Goal: Check status: Check status

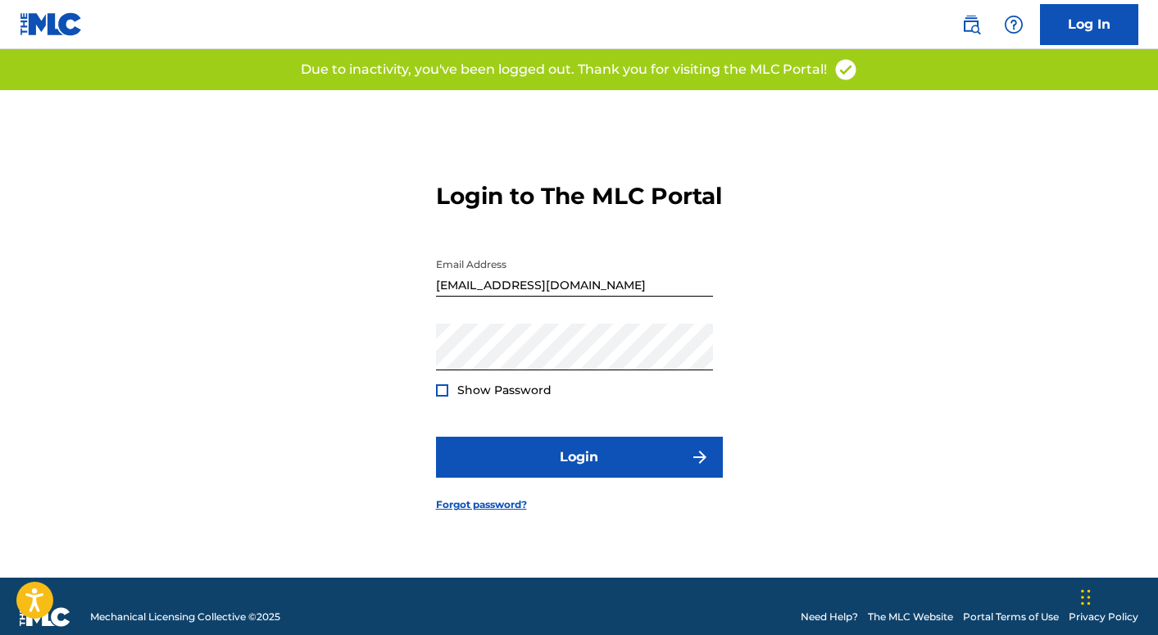
click at [596, 465] on button "Login" at bounding box center [579, 457] width 287 height 41
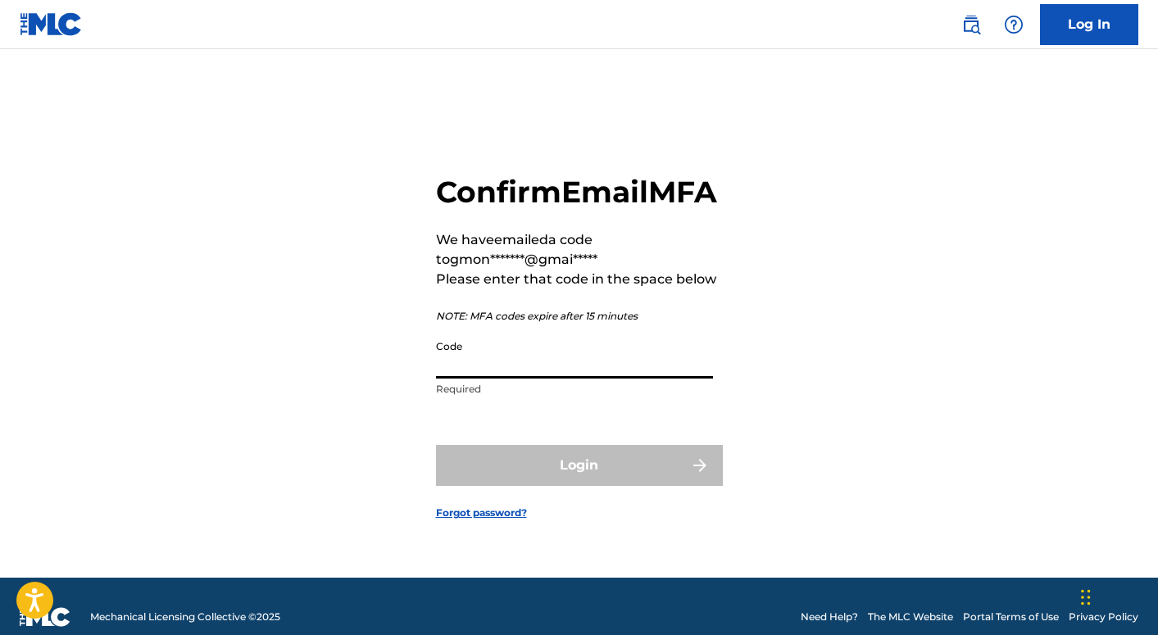
click at [453, 379] on input "Code" at bounding box center [574, 355] width 277 height 47
paste input "004734"
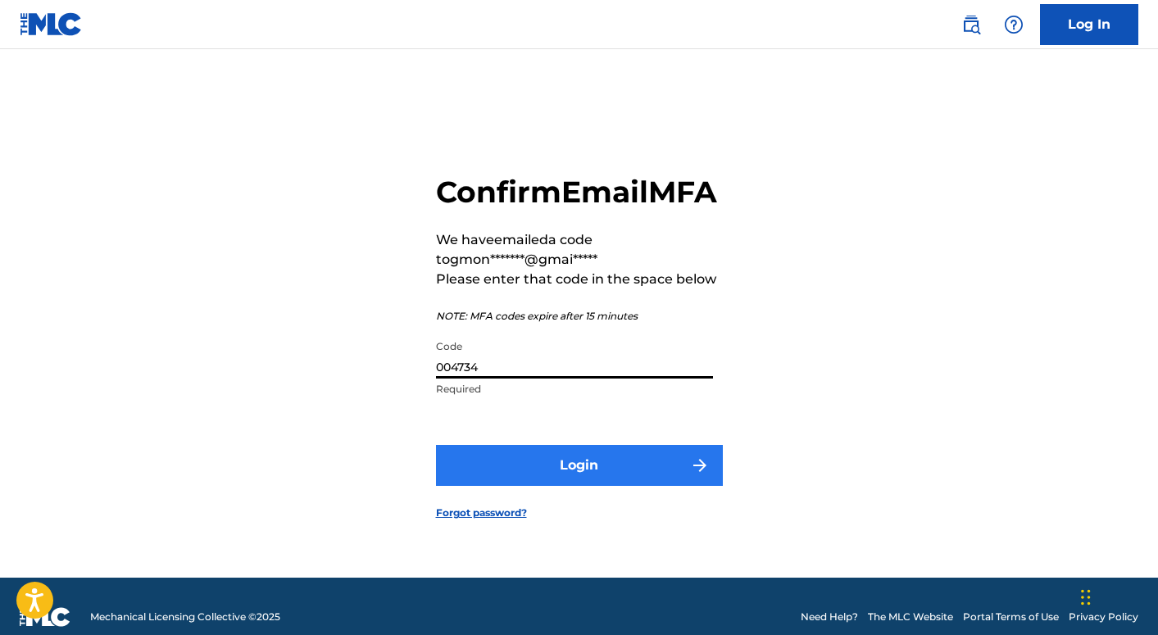
type input "004734"
click at [562, 481] on button "Login" at bounding box center [579, 465] width 287 height 41
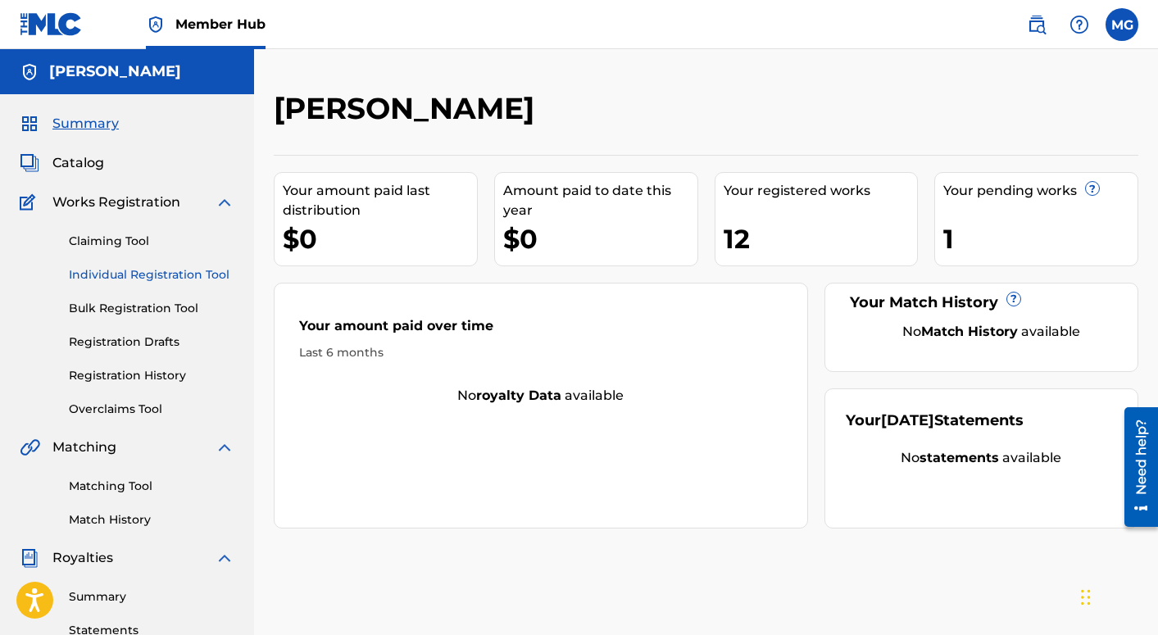
click at [98, 275] on link "Individual Registration Tool" at bounding box center [152, 274] width 166 height 17
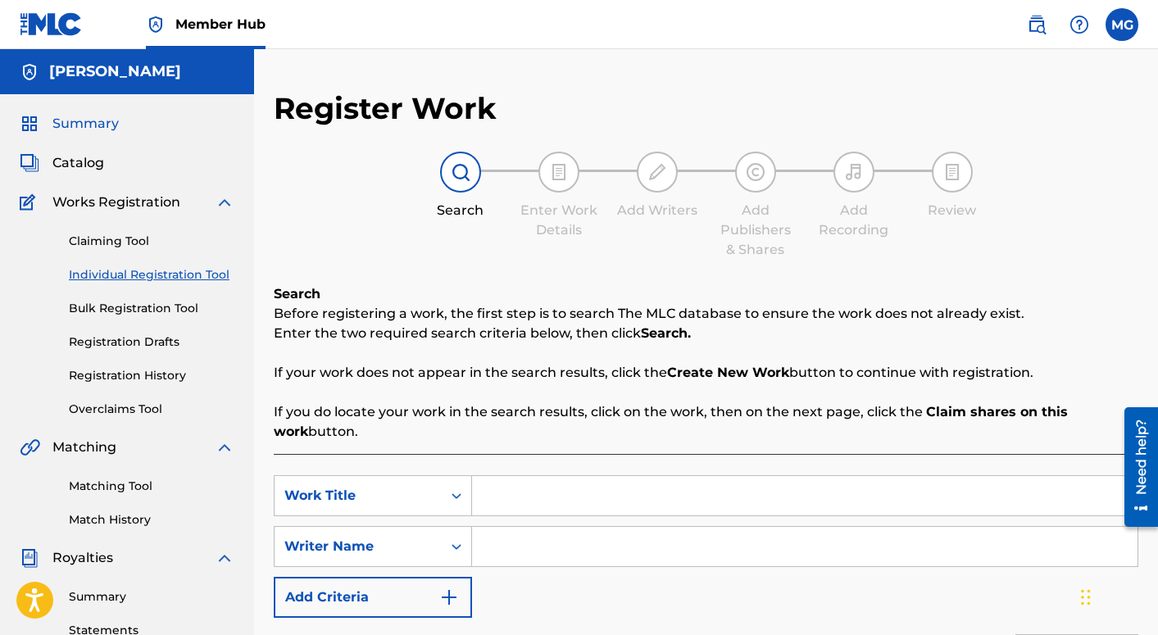
click at [79, 127] on span "Summary" at bounding box center [85, 124] width 66 height 20
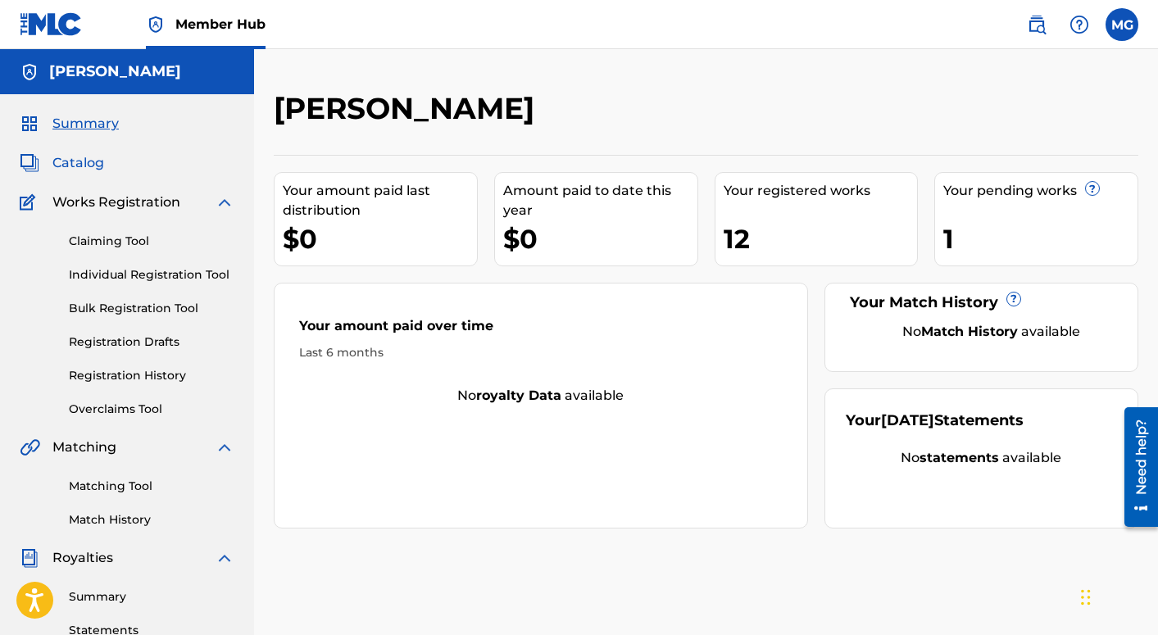
click at [84, 158] on span "Catalog" at bounding box center [78, 163] width 52 height 20
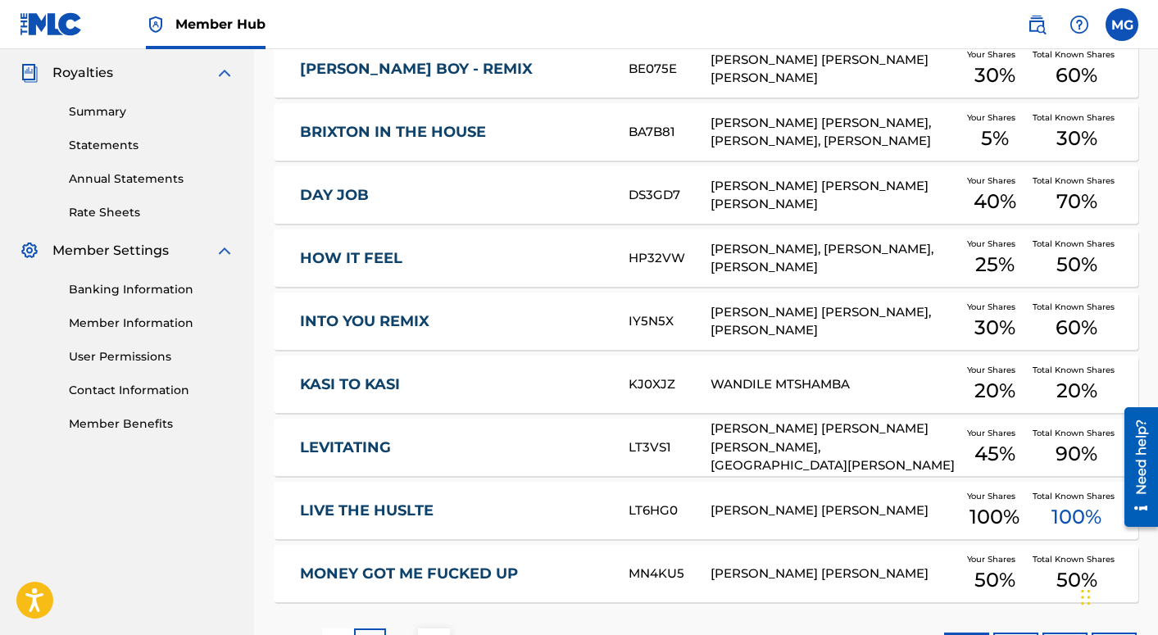
scroll to position [616, 0]
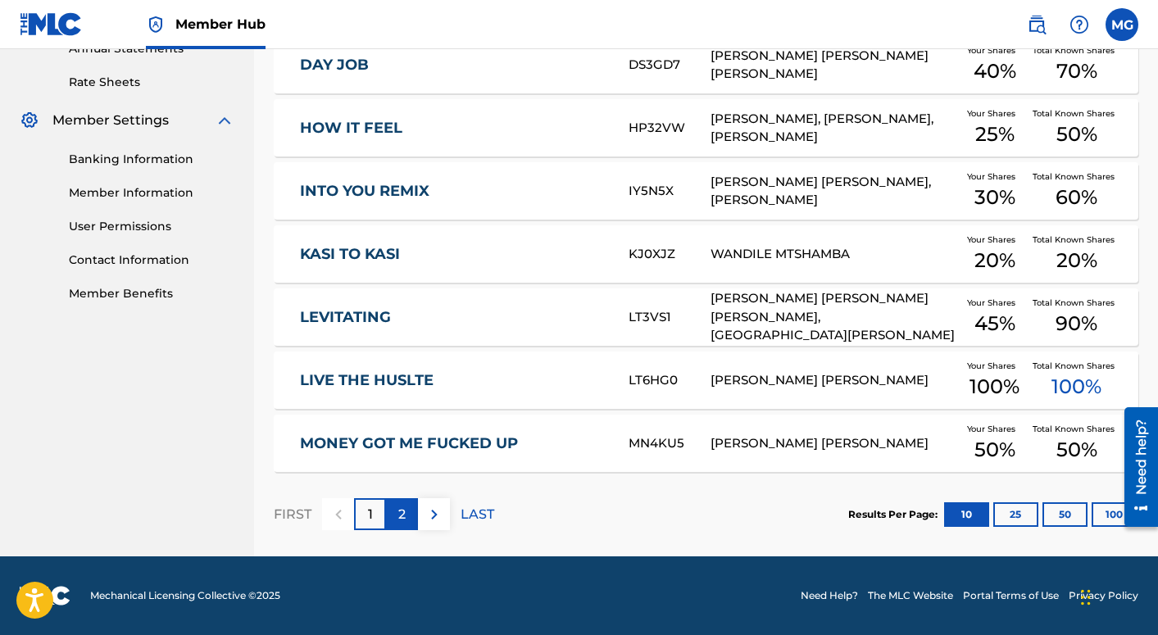
click at [405, 516] on p "2" at bounding box center [401, 515] width 7 height 20
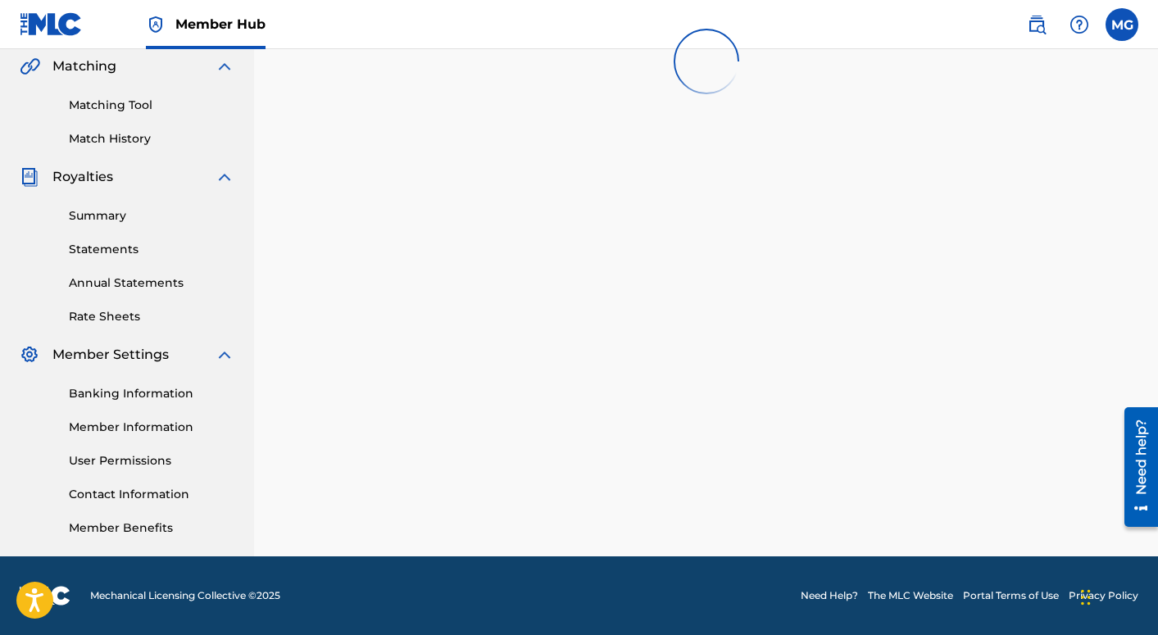
scroll to position [381, 0]
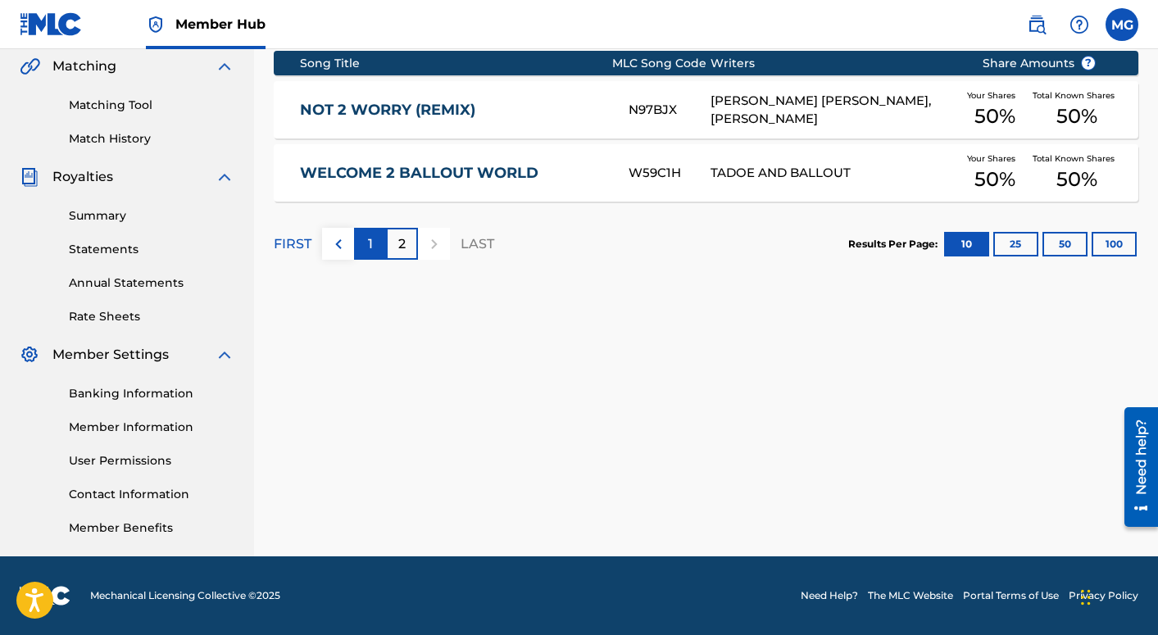
click at [372, 240] on p "1" at bounding box center [370, 244] width 5 height 20
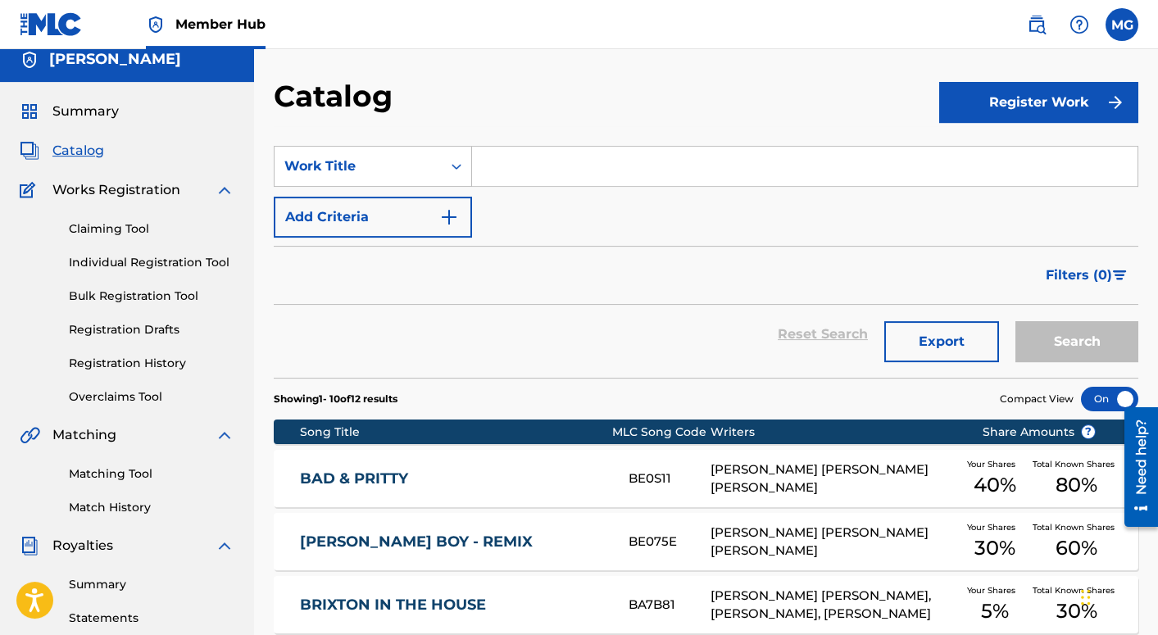
scroll to position [66, 0]
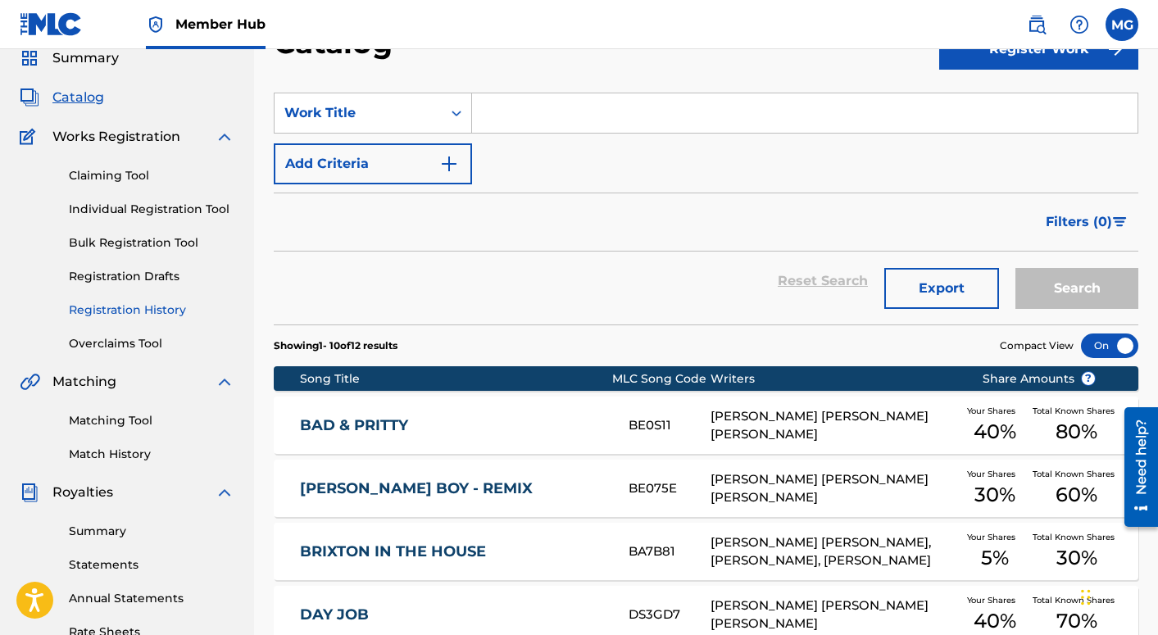
click at [120, 308] on link "Registration History" at bounding box center [152, 310] width 166 height 17
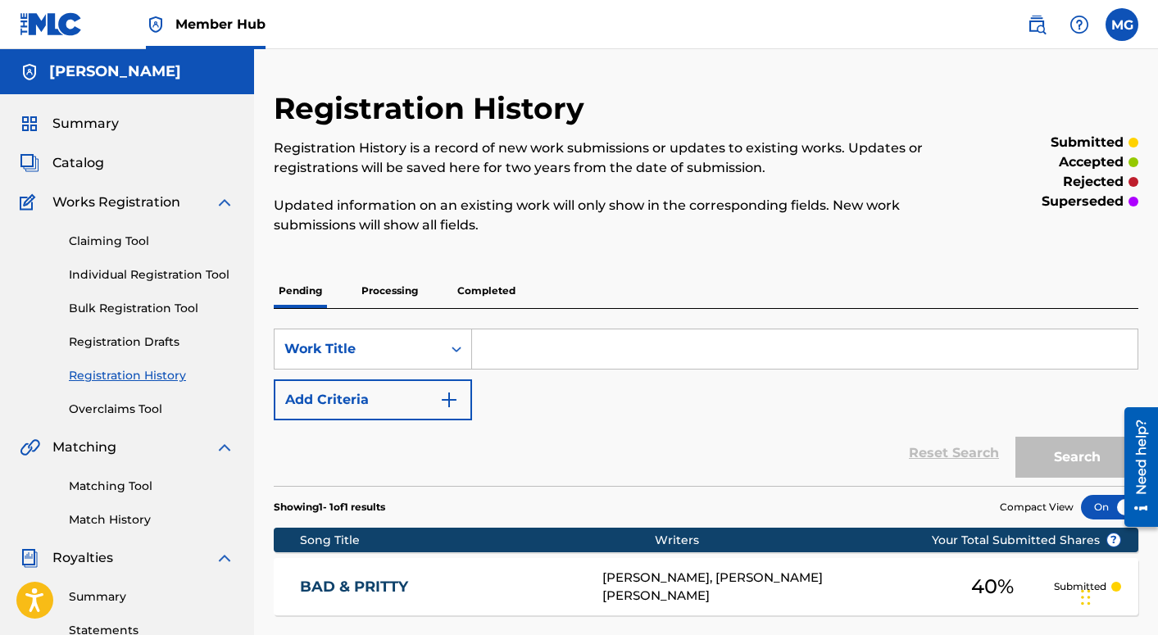
click at [484, 292] on p "Completed" at bounding box center [487, 291] width 68 height 34
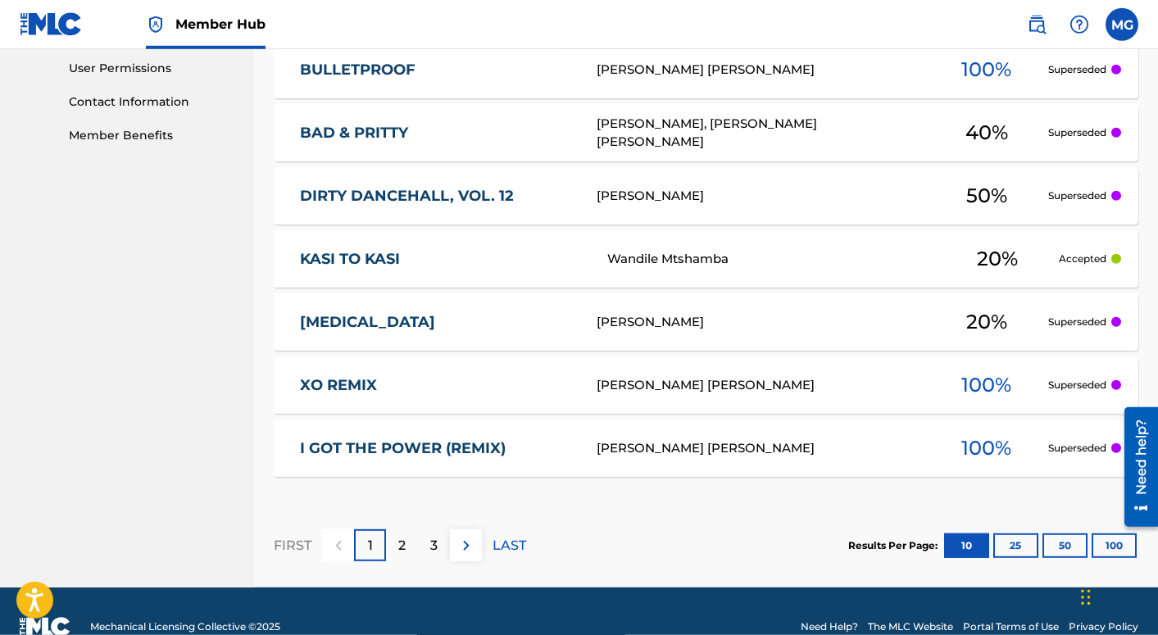
scroll to position [805, 0]
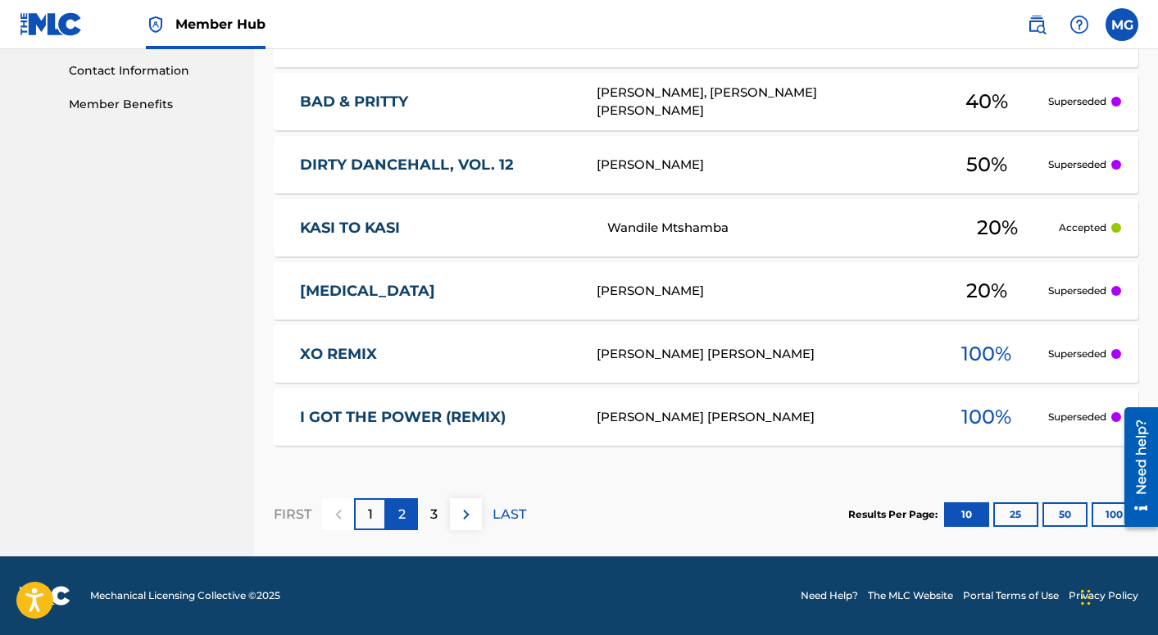
click at [402, 513] on p "2" at bounding box center [401, 515] width 7 height 20
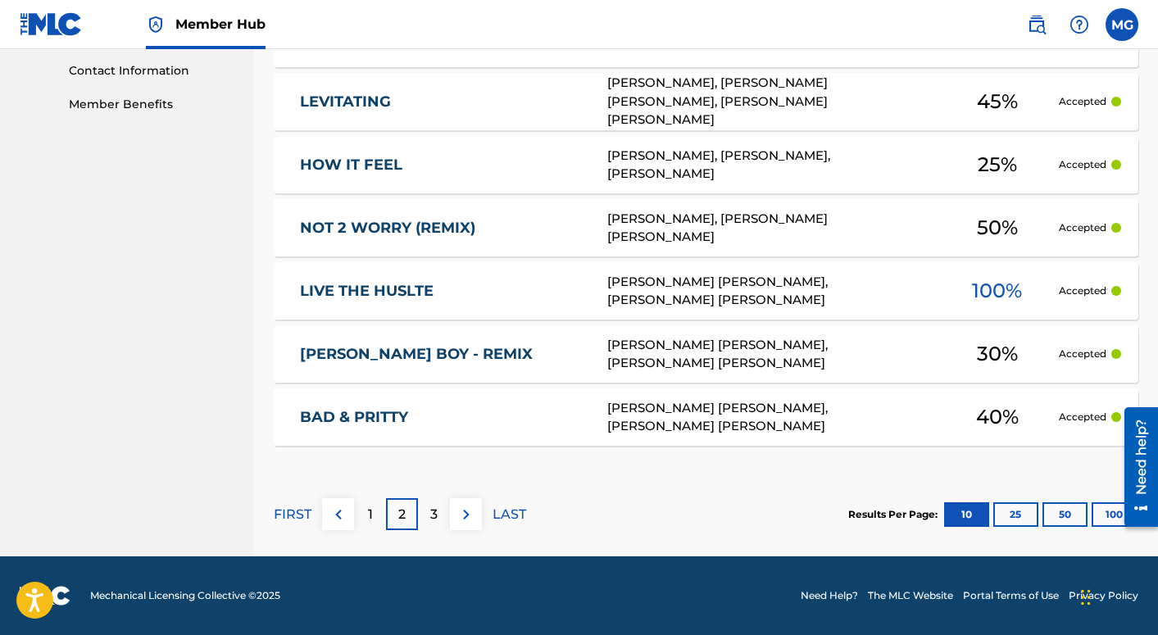
drag, startPoint x: 436, startPoint y: 507, endPoint x: 456, endPoint y: 477, distance: 36.2
click at [436, 507] on p "3" at bounding box center [433, 515] width 7 height 20
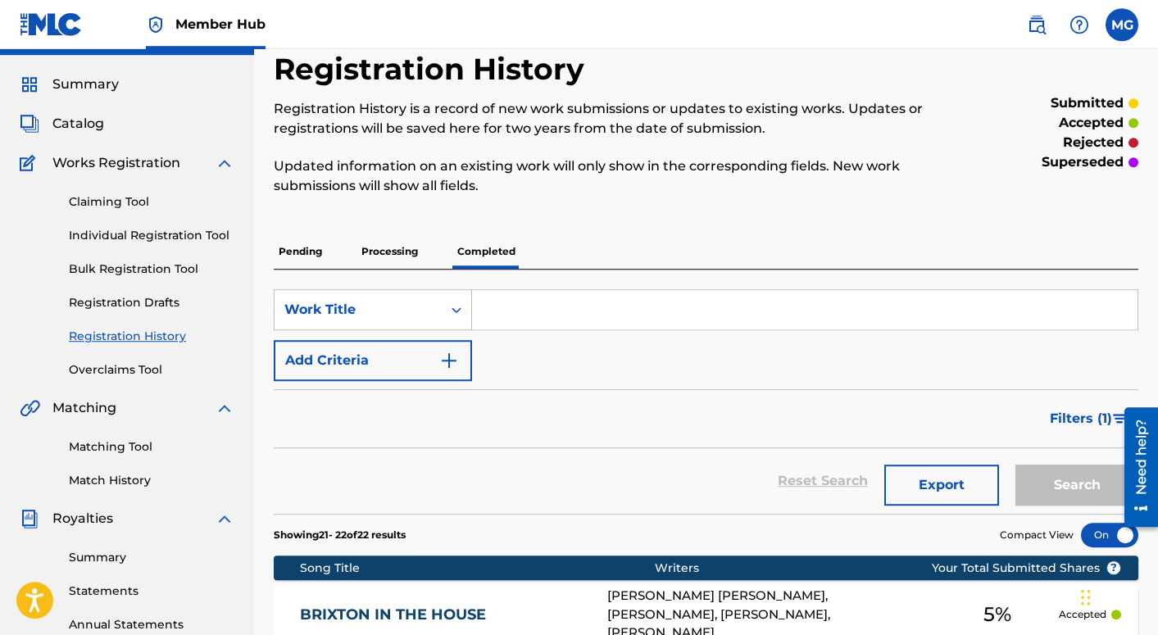
scroll to position [1, 0]
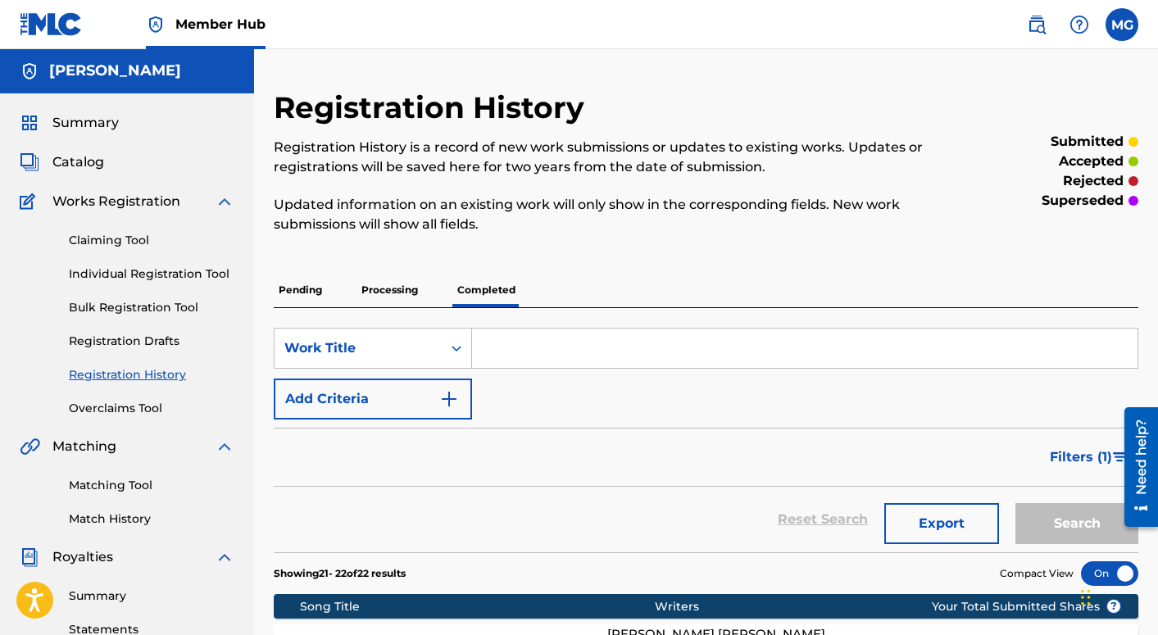
click at [305, 289] on p "Pending" at bounding box center [300, 290] width 53 height 34
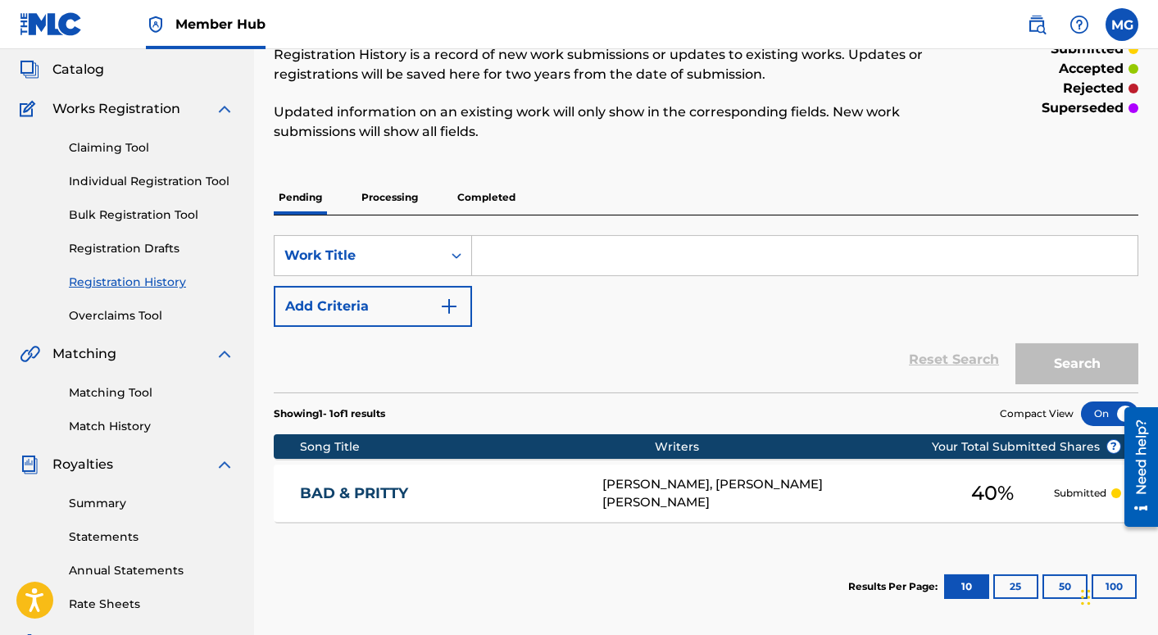
scroll to position [92, 0]
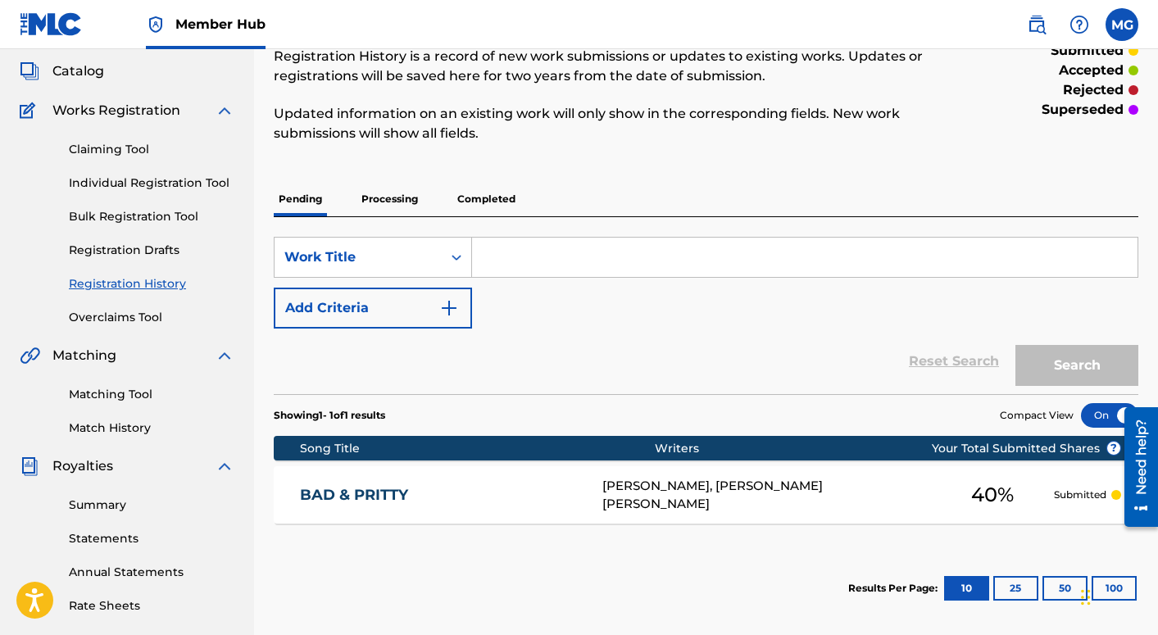
click at [384, 200] on p "Processing" at bounding box center [390, 199] width 66 height 34
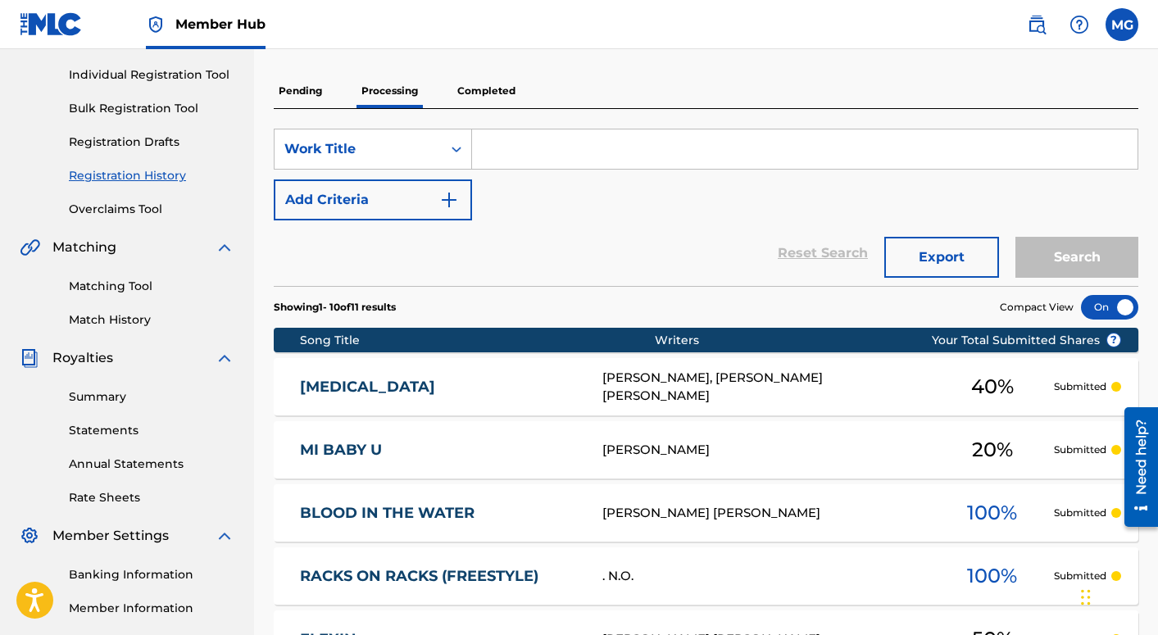
scroll to position [43, 0]
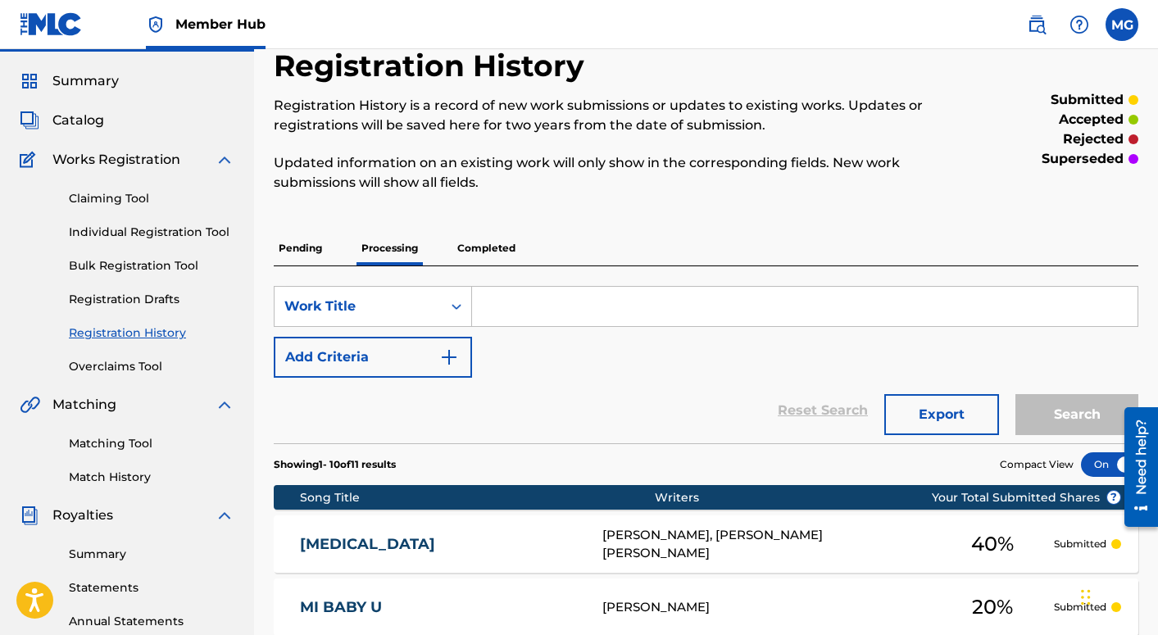
click at [475, 250] on p "Completed" at bounding box center [487, 248] width 68 height 34
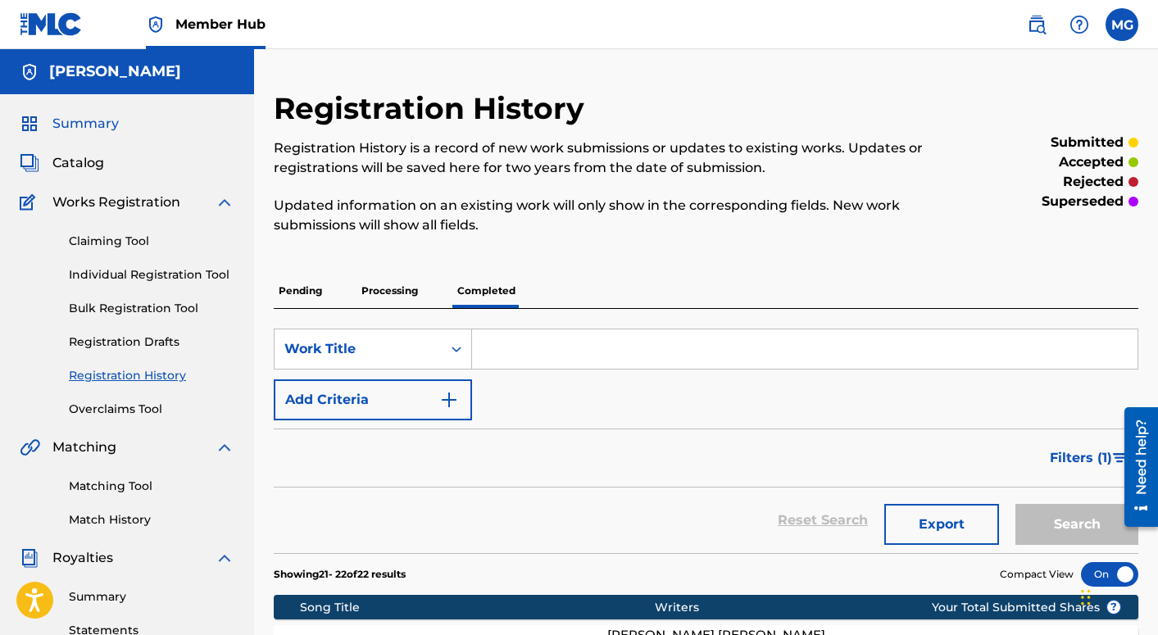
click at [97, 119] on span "Summary" at bounding box center [85, 124] width 66 height 20
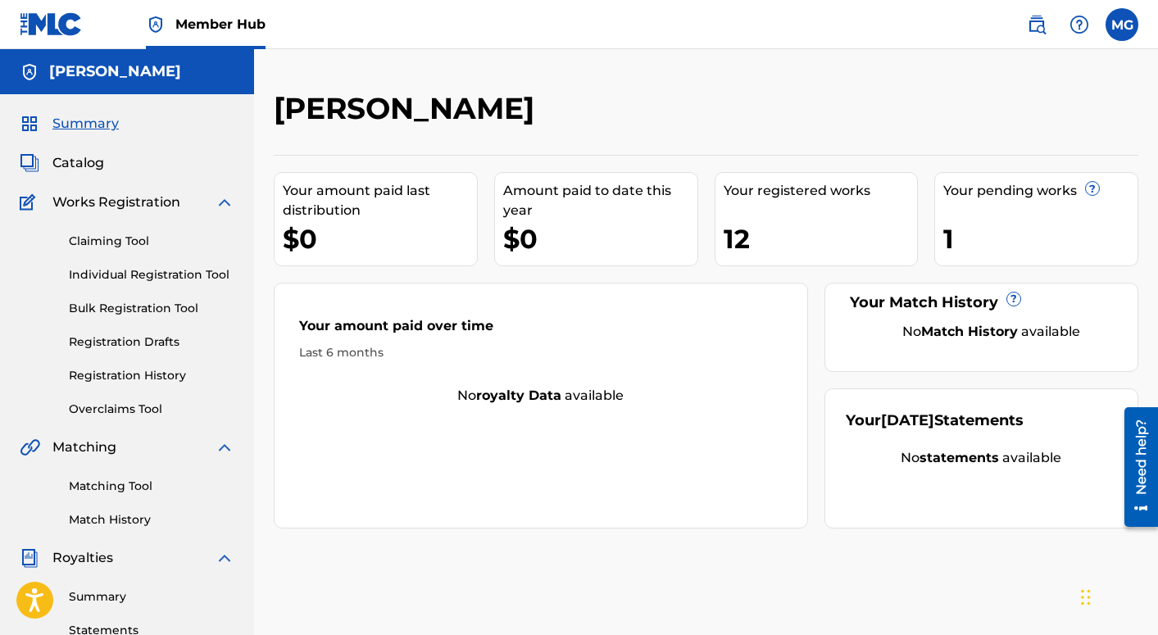
click at [220, 200] on img at bounding box center [225, 203] width 20 height 20
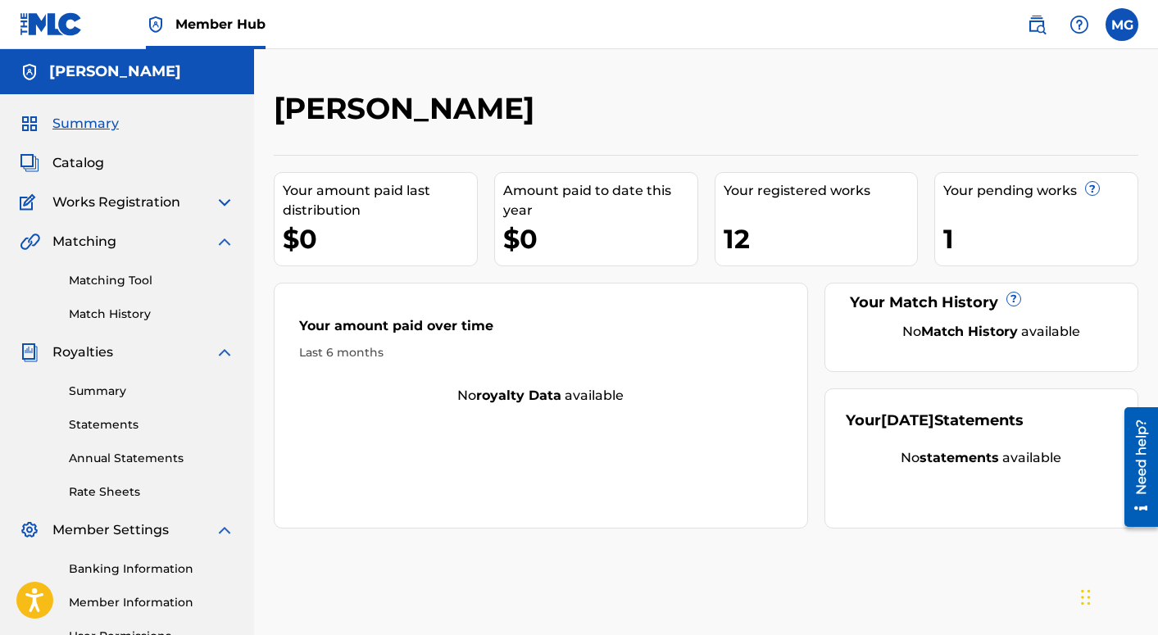
click at [225, 243] on img at bounding box center [225, 242] width 20 height 20
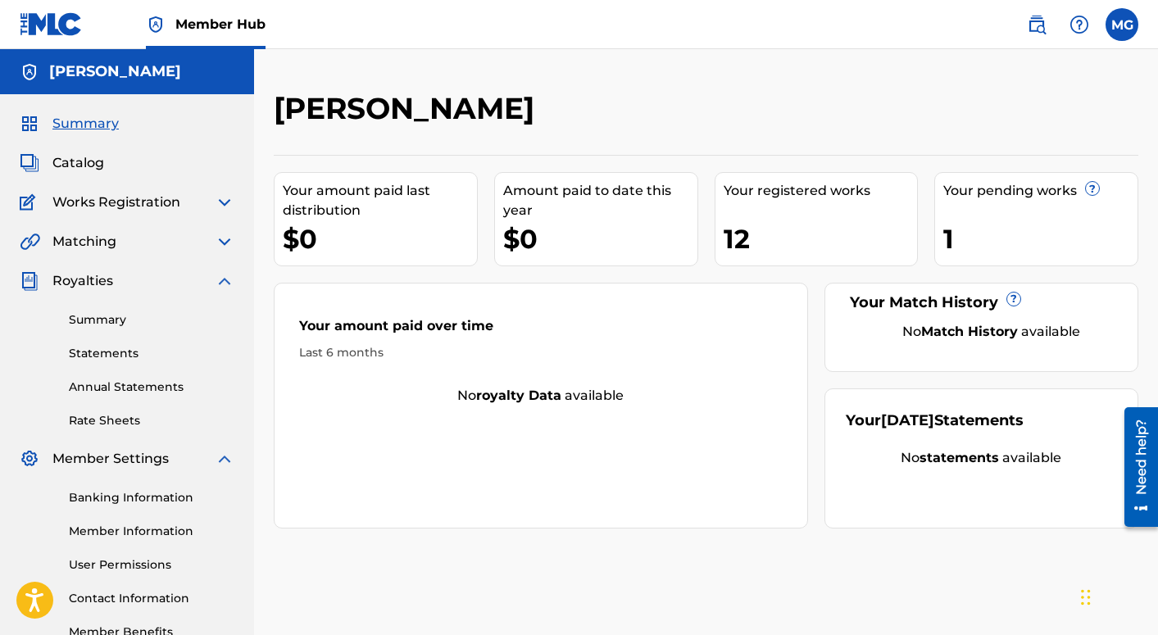
click at [224, 280] on img at bounding box center [225, 281] width 20 height 20
